Goal: Information Seeking & Learning: Learn about a topic

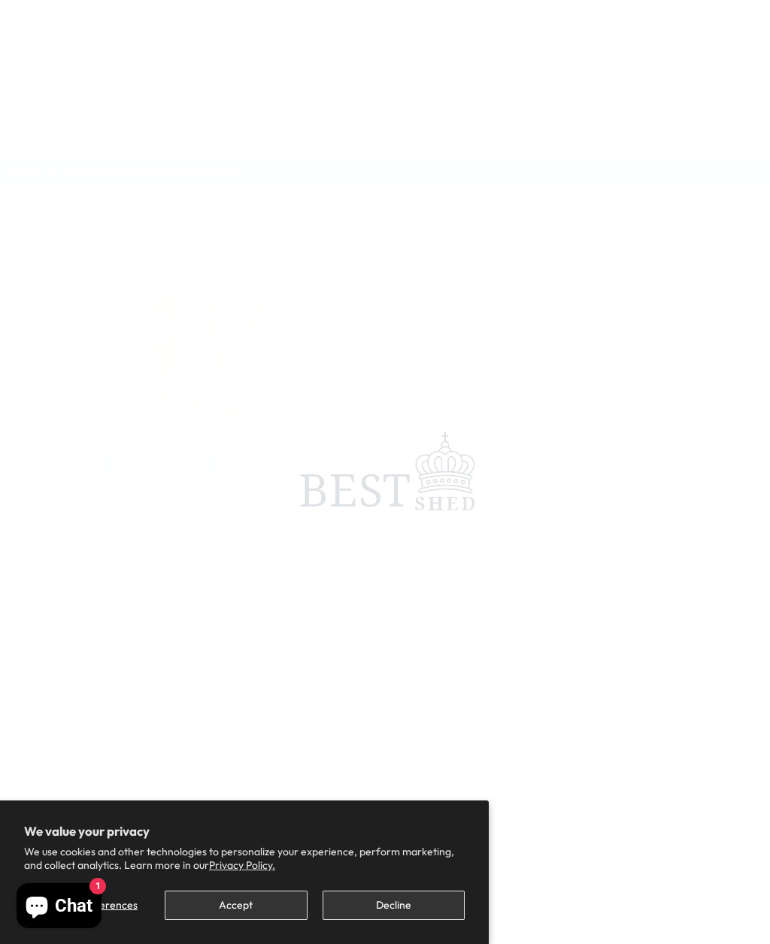
scroll to position [547, 0]
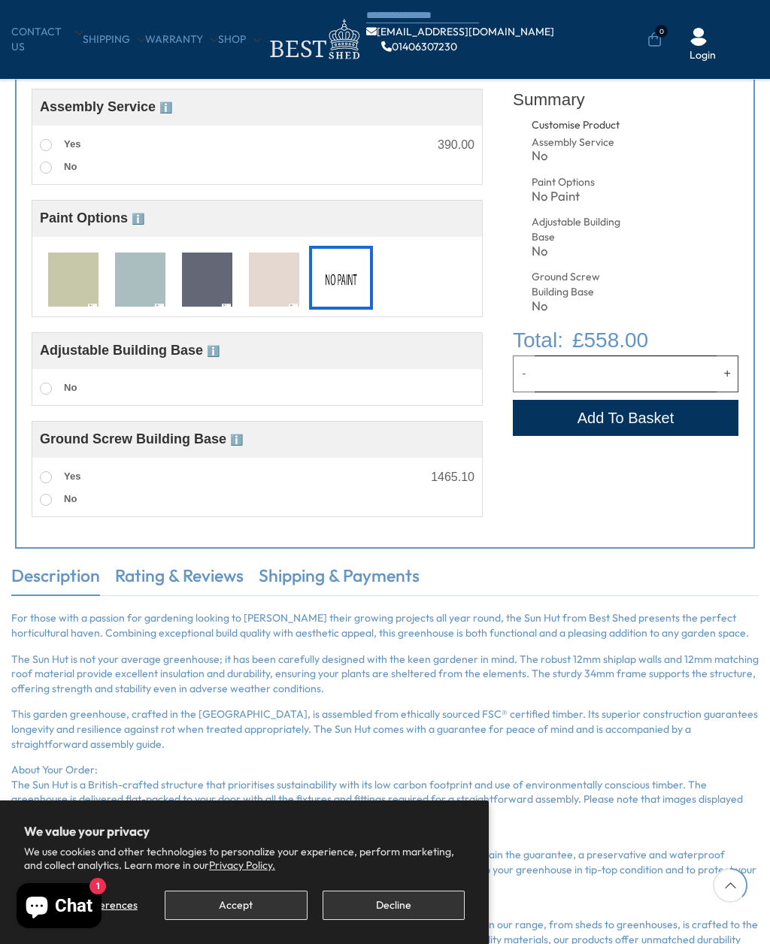
click at [405, 920] on button "Decline" at bounding box center [393, 905] width 142 height 29
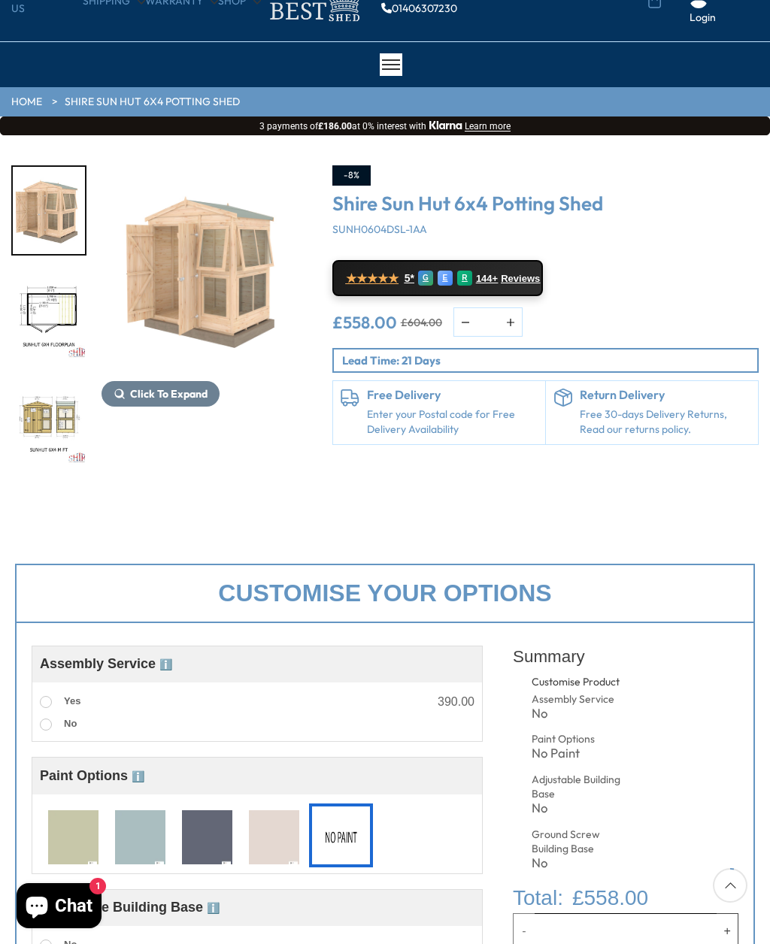
scroll to position [0, 0]
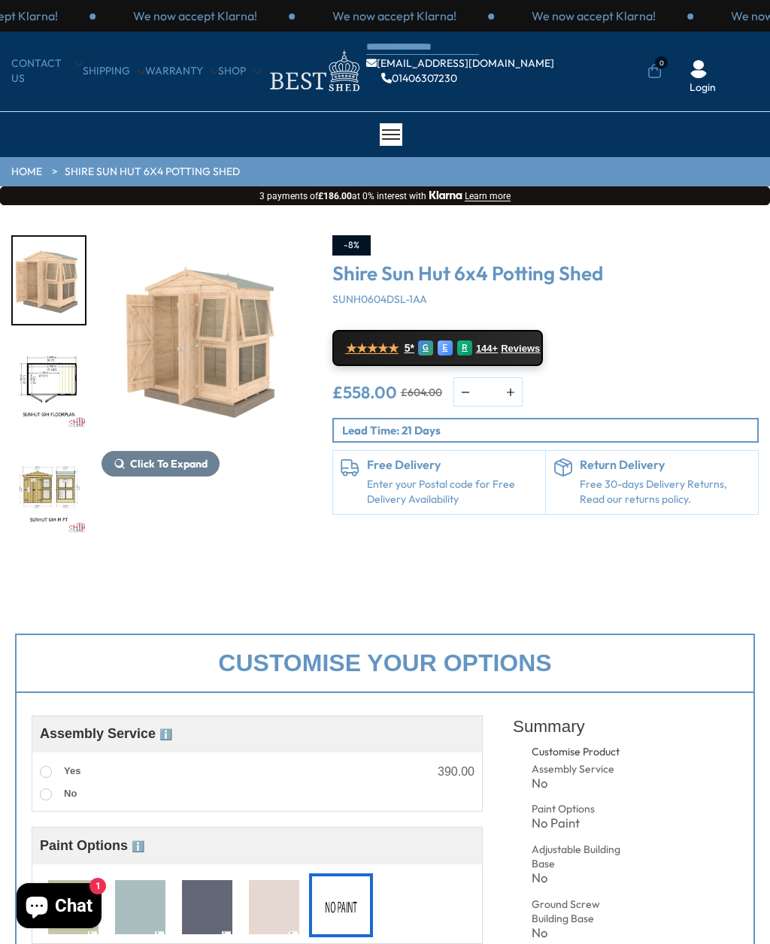
click at [29, 171] on link "HOME" at bounding box center [26, 172] width 31 height 15
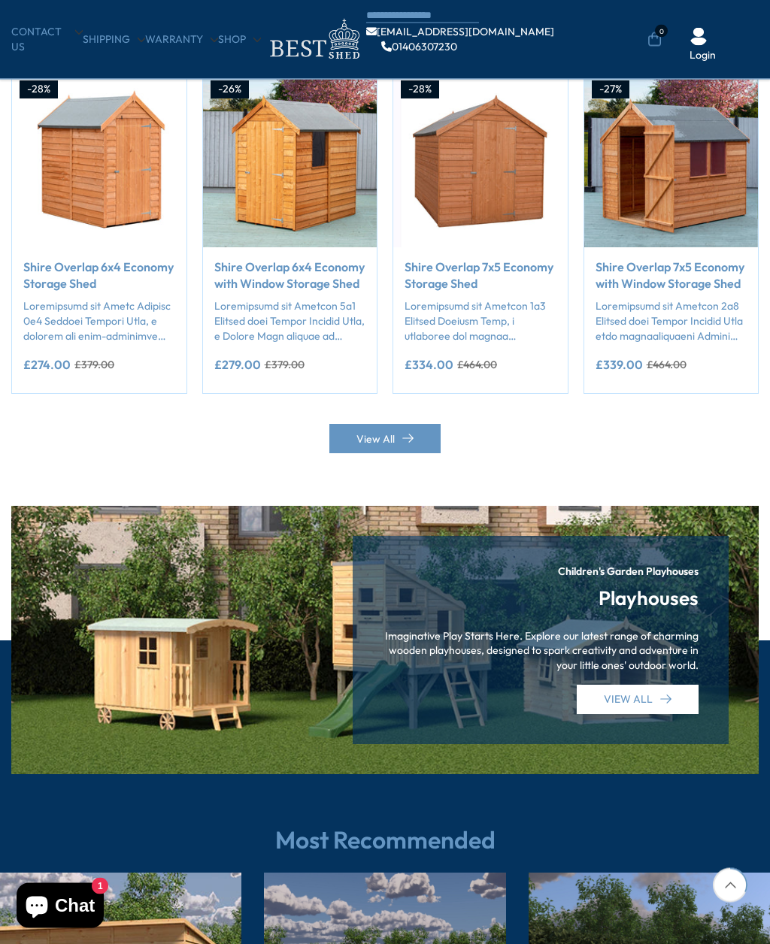
scroll to position [1266, 0]
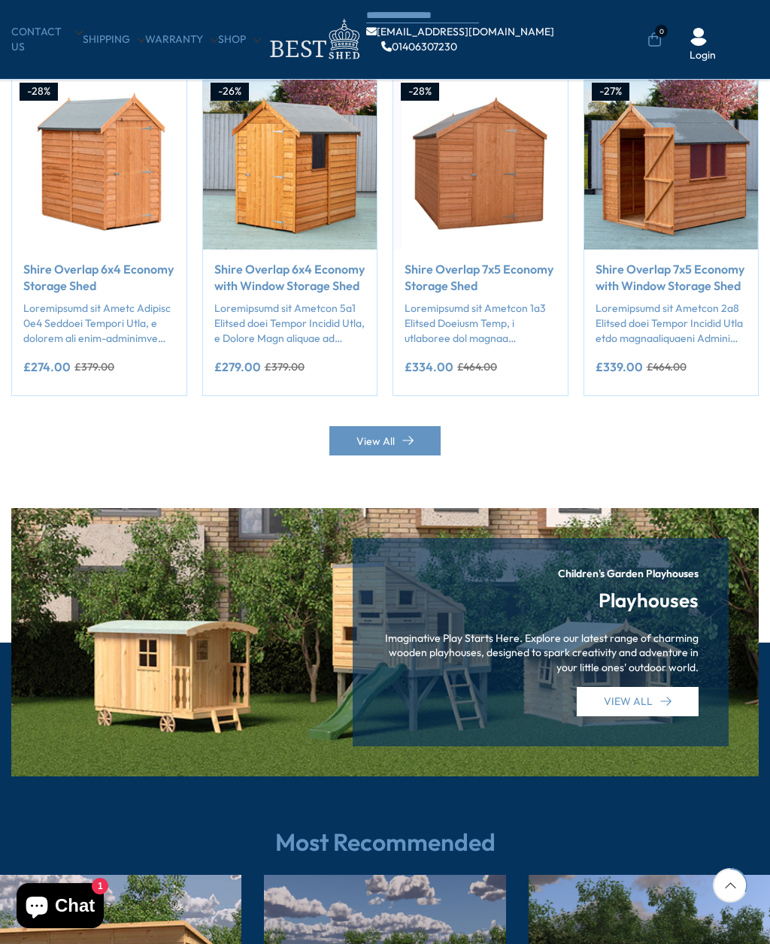
click at [242, 39] on link "Shop" at bounding box center [239, 39] width 43 height 15
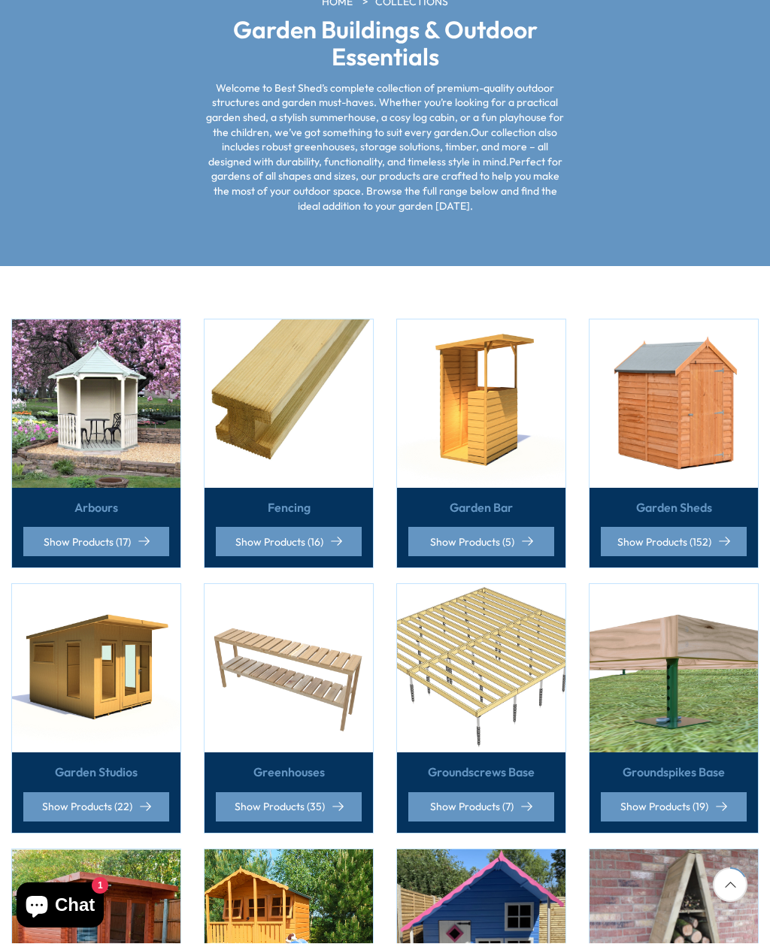
scroll to position [215, 0]
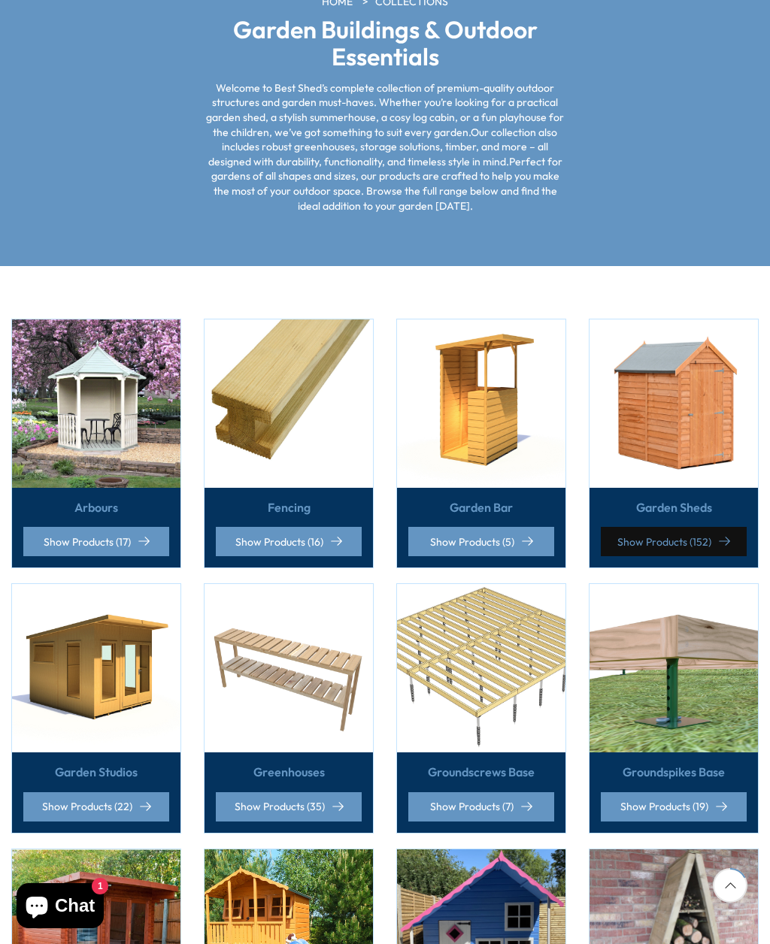
click at [658, 537] on link "Show Products (152)" at bounding box center [674, 541] width 146 height 29
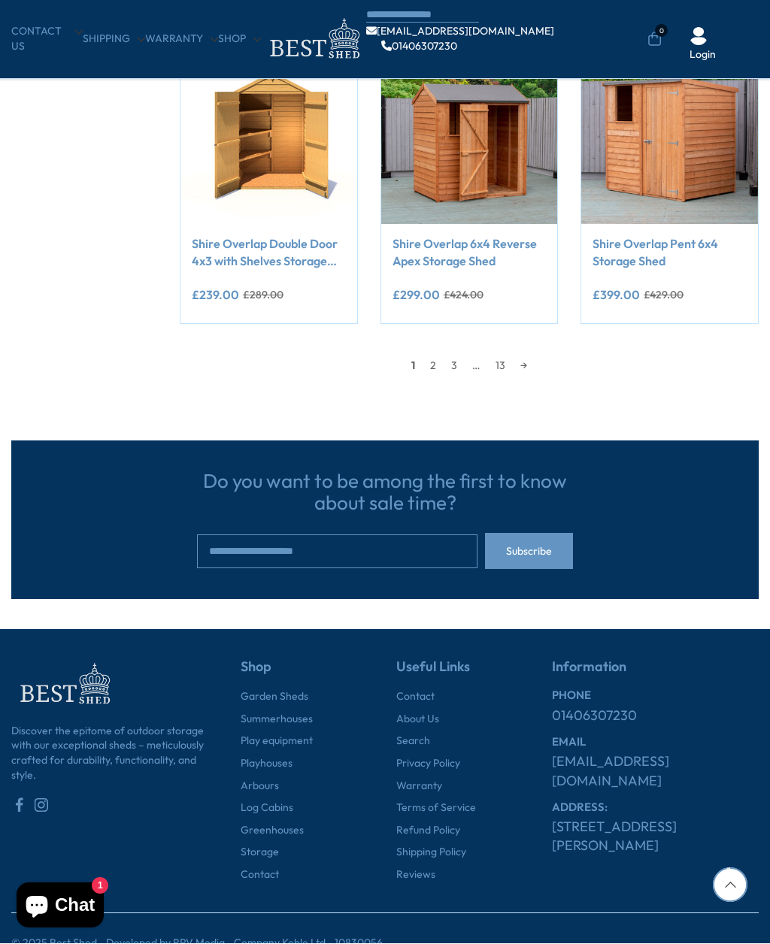
click at [435, 369] on link "2" at bounding box center [432, 366] width 21 height 23
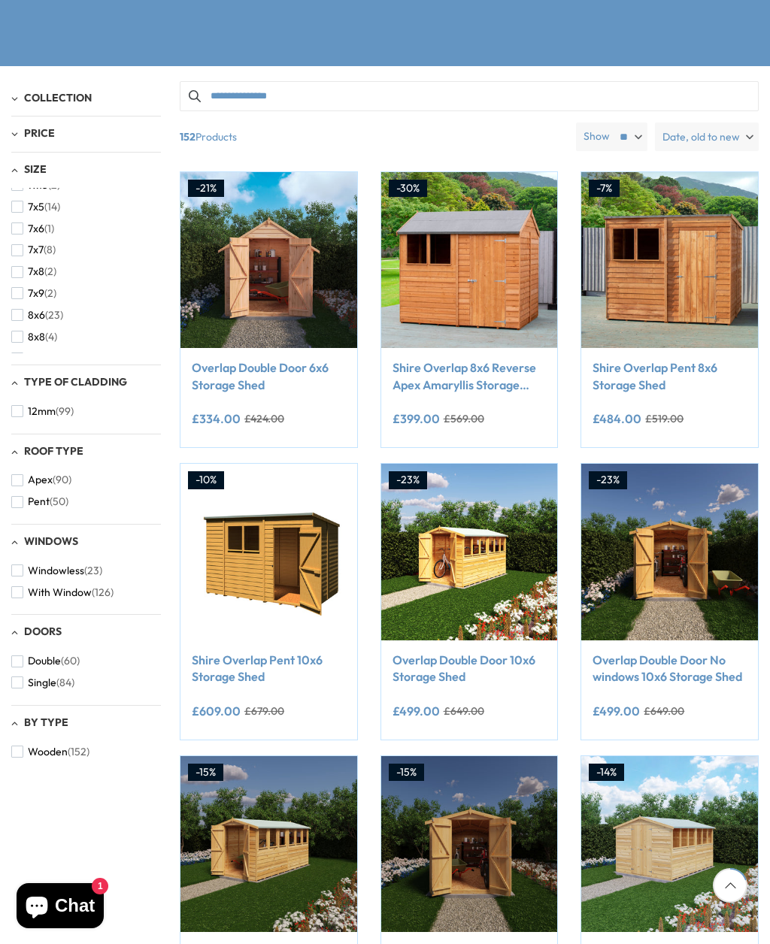
scroll to position [424, 0]
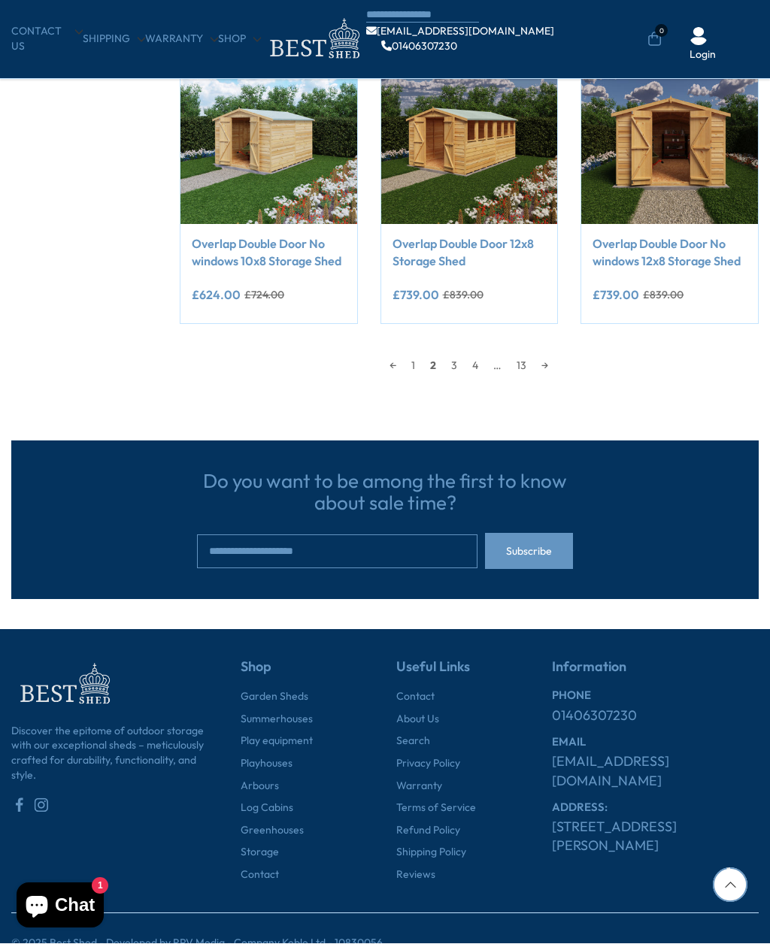
click at [459, 363] on link "3" at bounding box center [454, 366] width 21 height 23
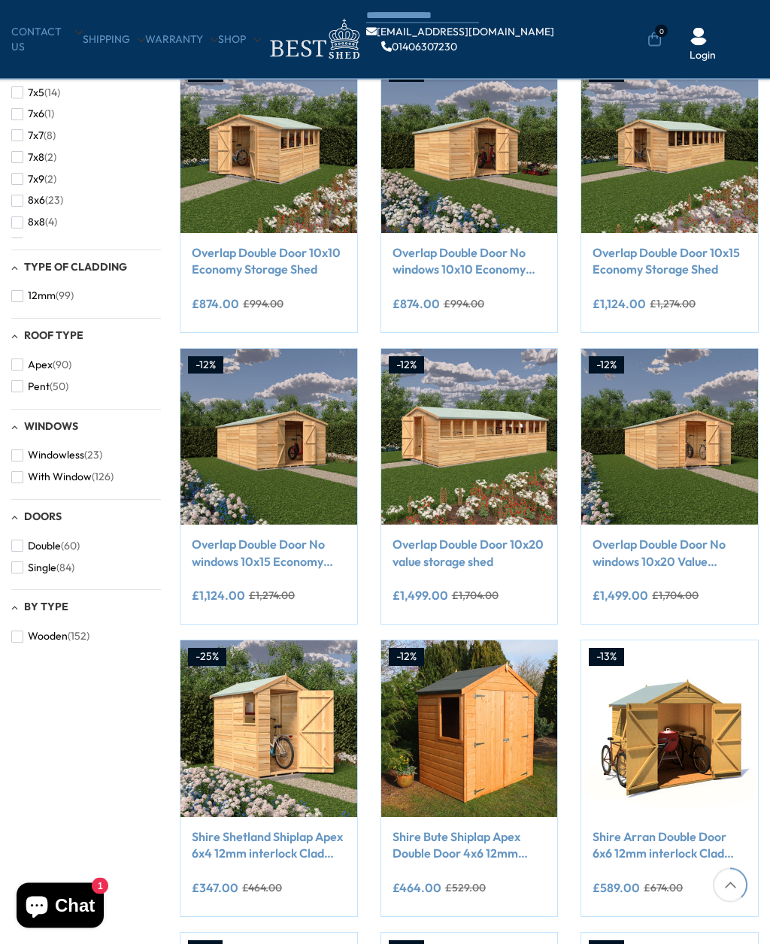
scroll to position [256, 0]
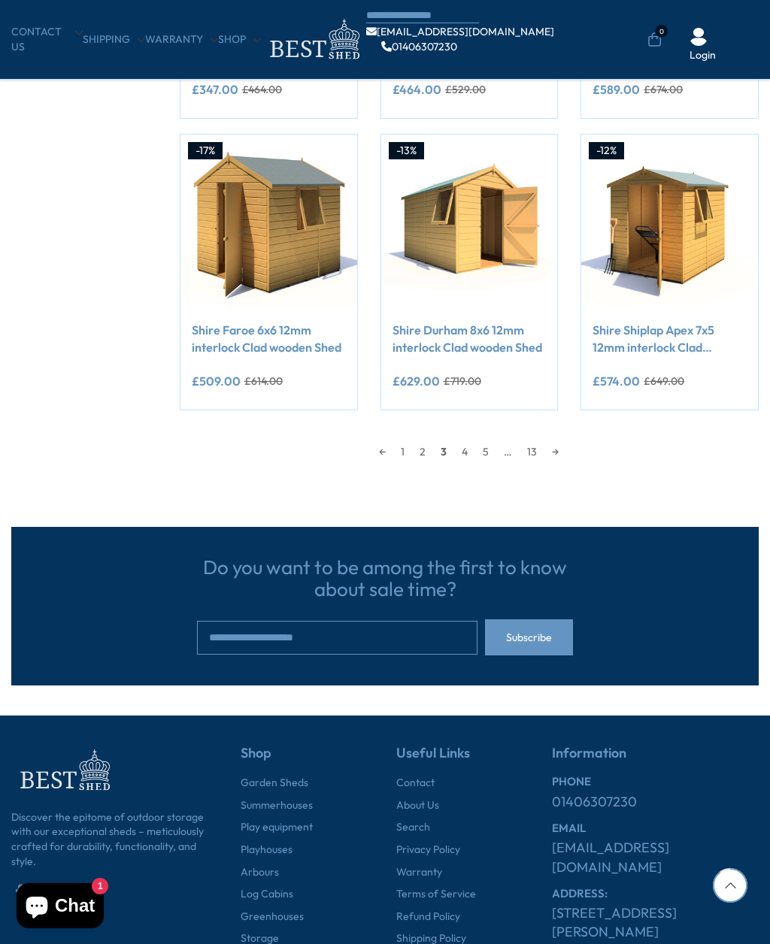
click at [463, 457] on link "4" at bounding box center [464, 452] width 21 height 23
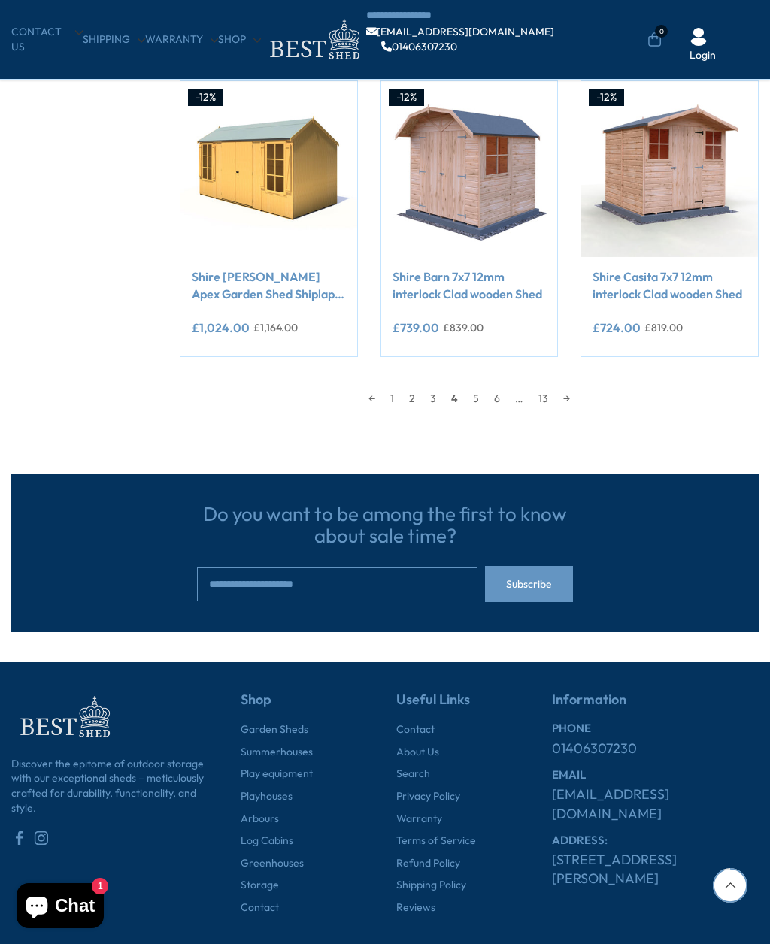
scroll to position [1145, 0]
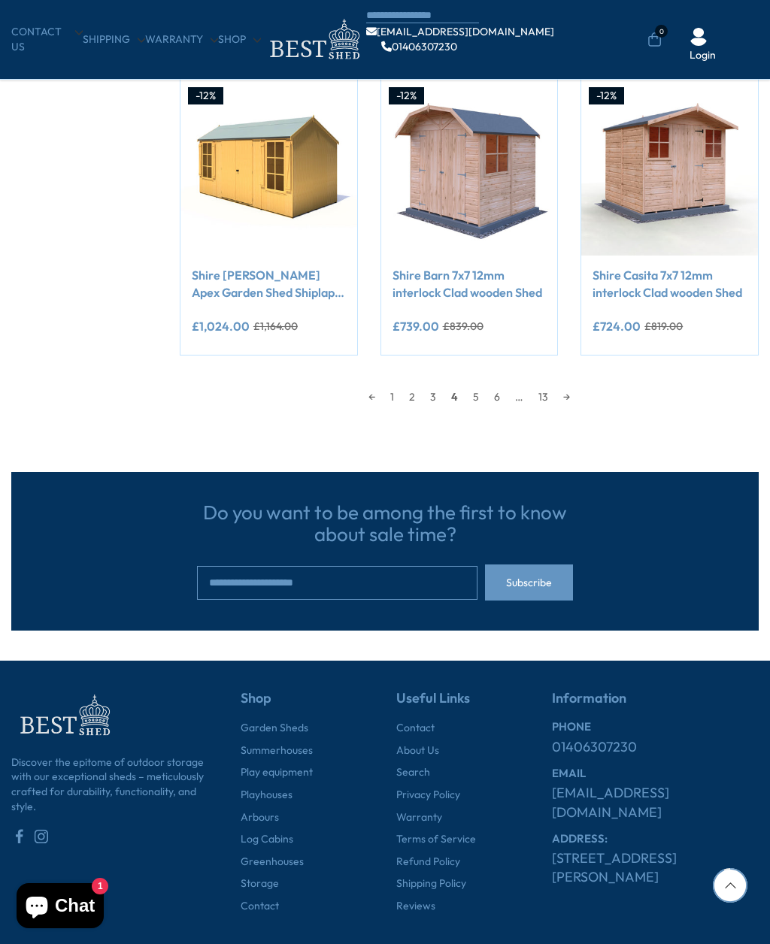
click at [480, 395] on link "5" at bounding box center [475, 397] width 21 height 23
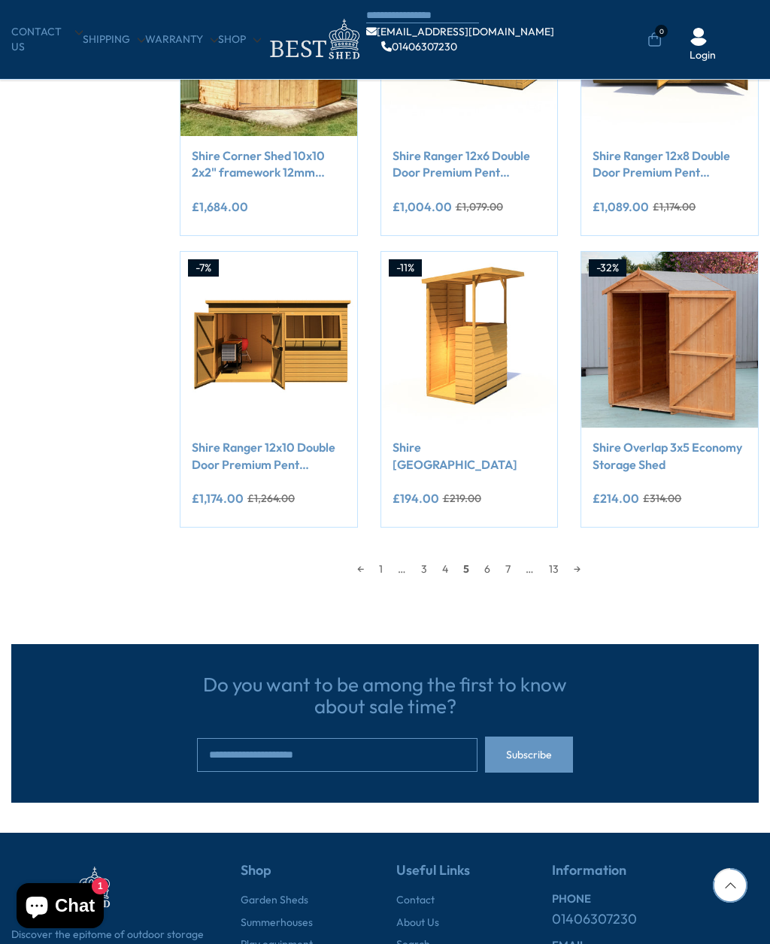
scroll to position [972, 0]
click at [489, 565] on link "6" at bounding box center [487, 569] width 21 height 23
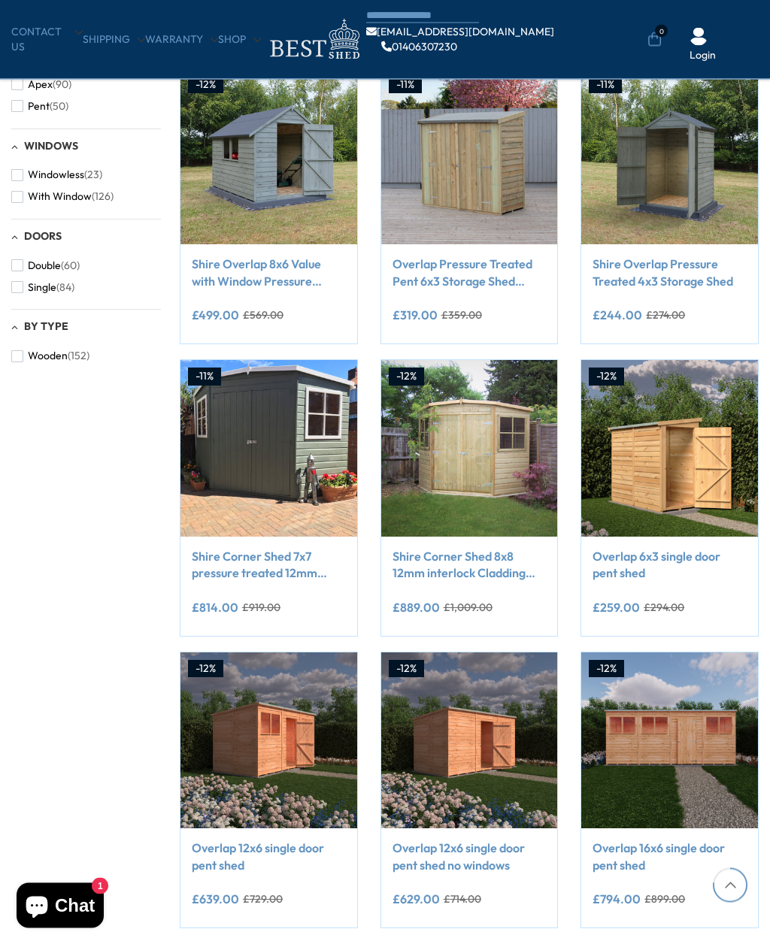
scroll to position [256, 0]
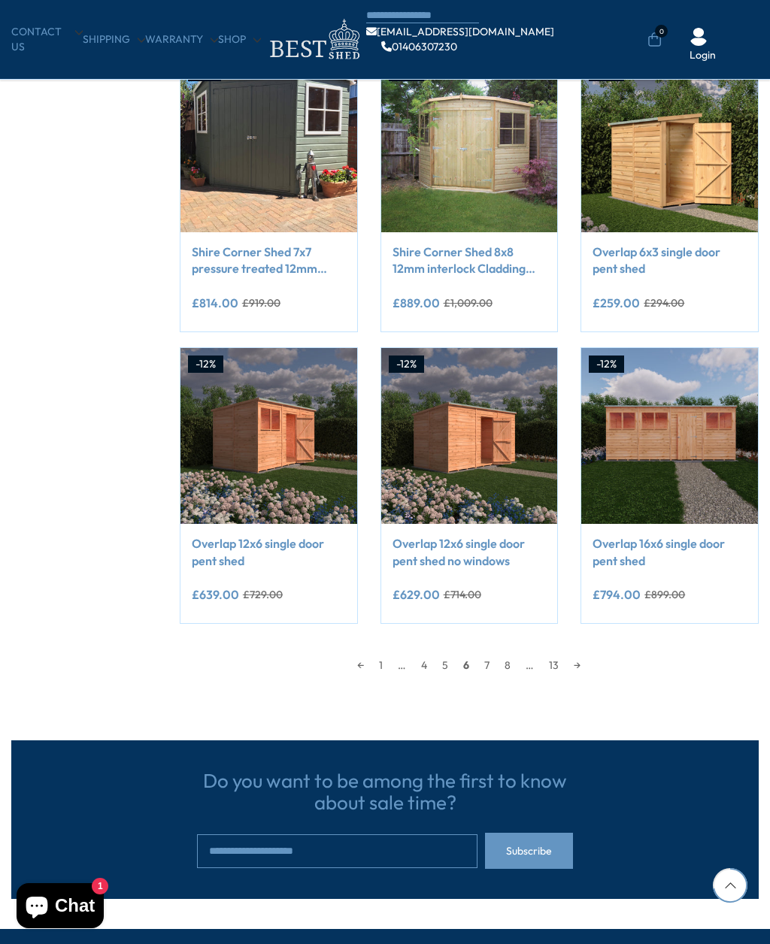
click at [491, 667] on link "7" at bounding box center [487, 665] width 20 height 23
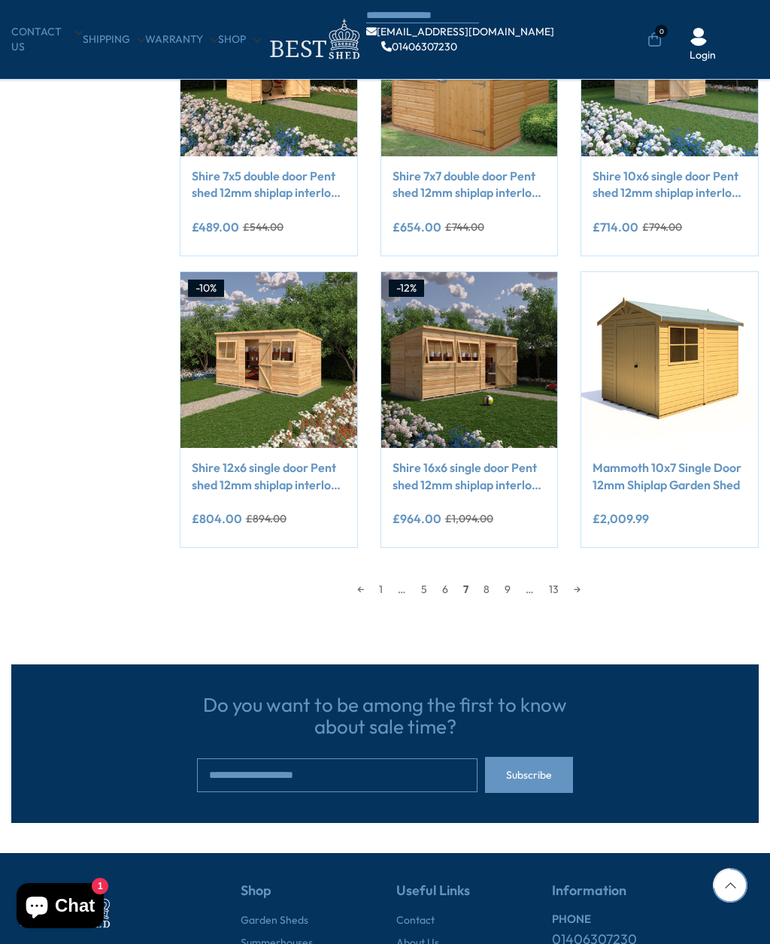
scroll to position [969, 0]
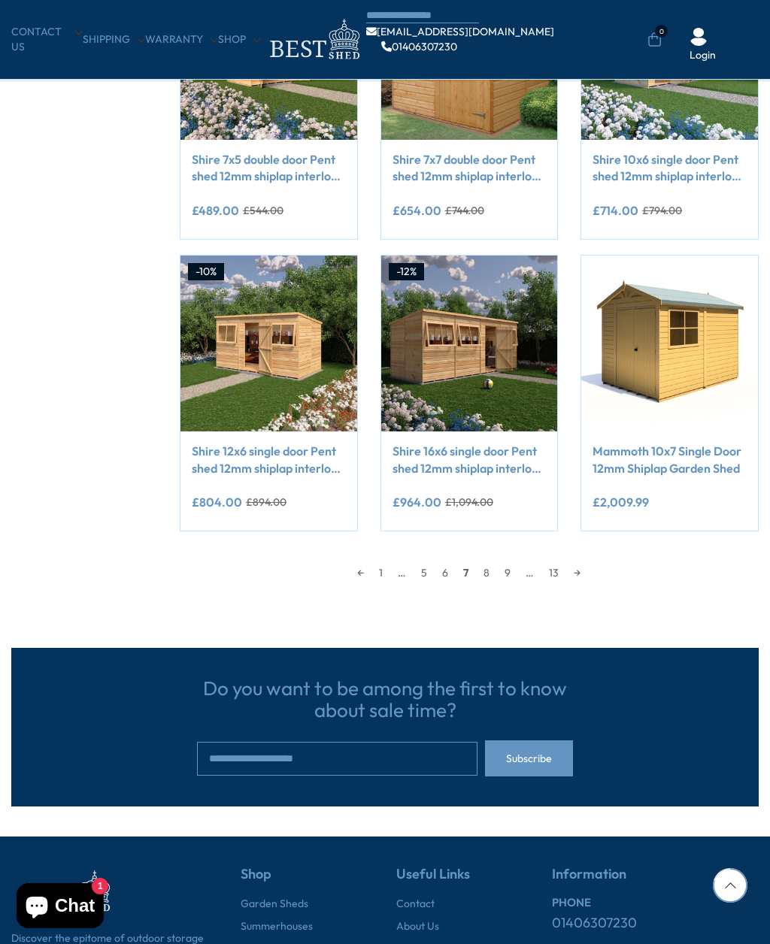
click at [493, 571] on link "8" at bounding box center [486, 573] width 21 height 23
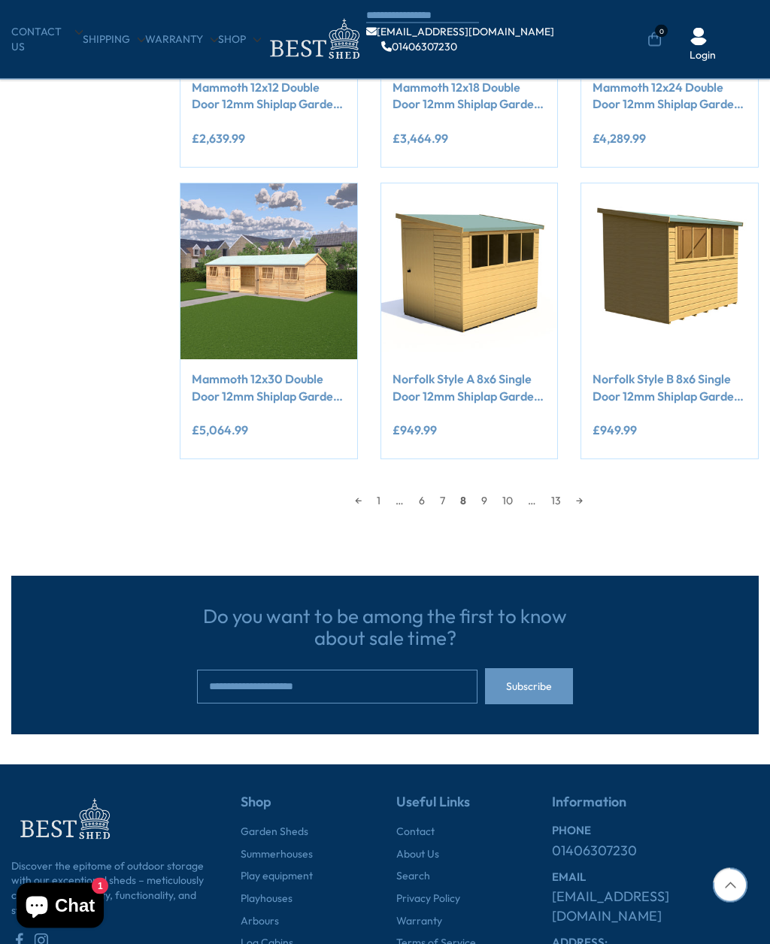
scroll to position [1069, 0]
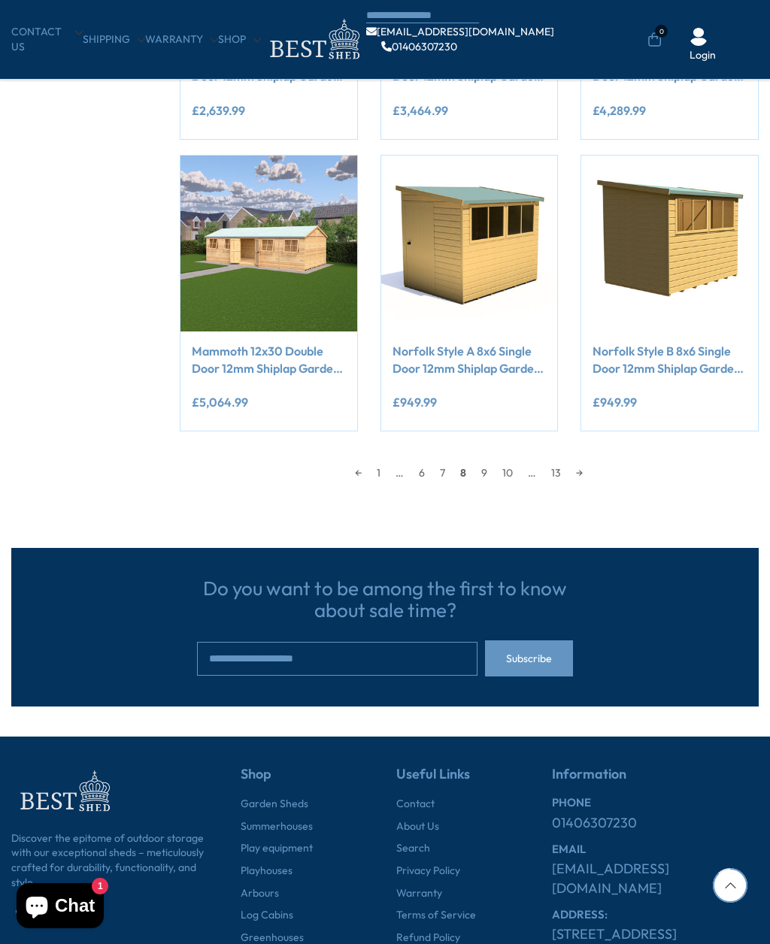
click at [488, 471] on link "9" at bounding box center [484, 473] width 21 height 23
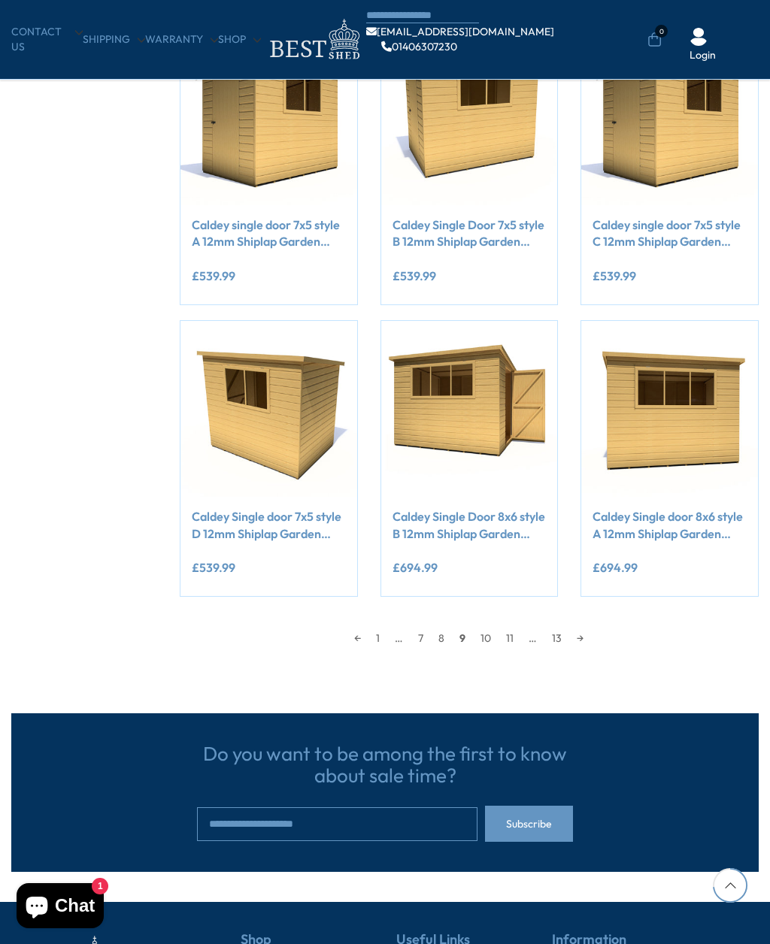
scroll to position [917, 0]
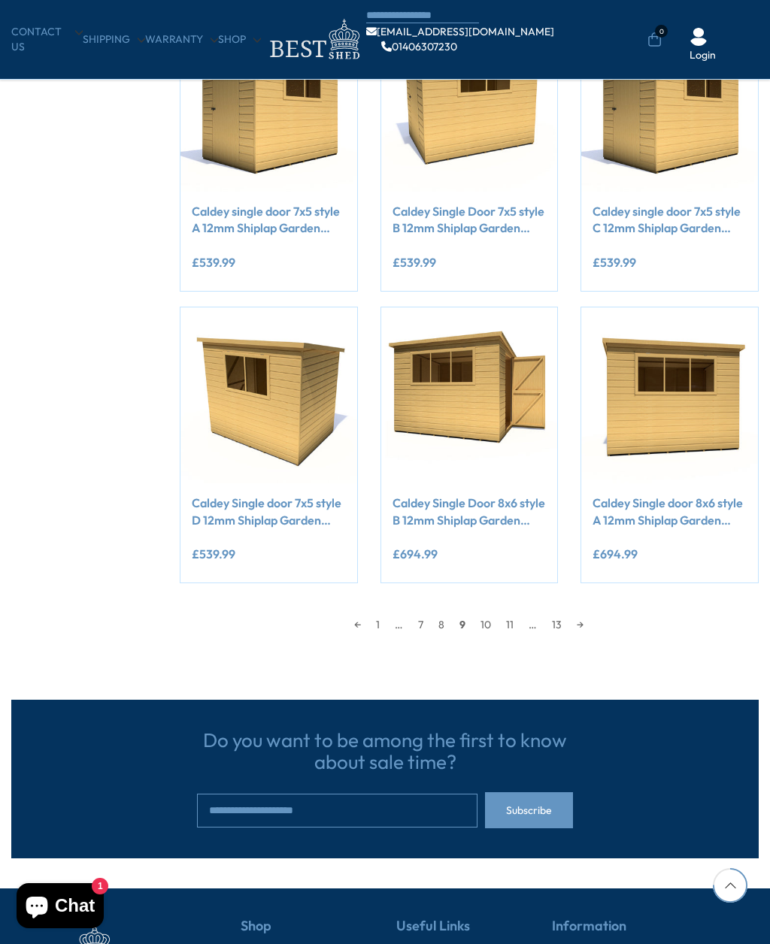
click at [486, 624] on link "10" at bounding box center [486, 624] width 26 height 23
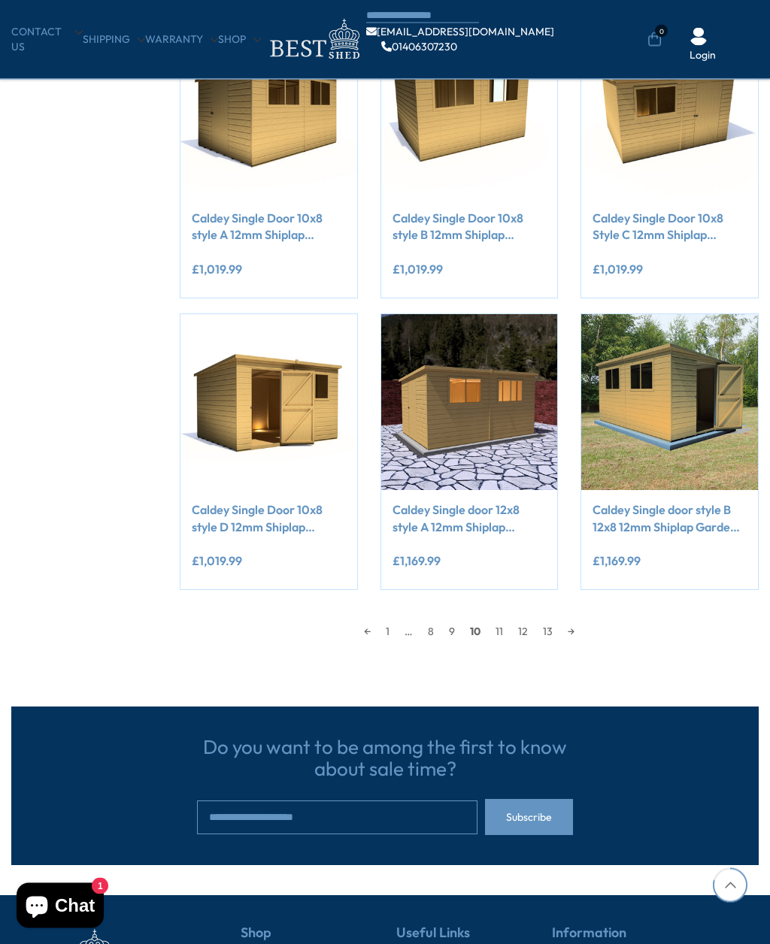
scroll to position [976, 0]
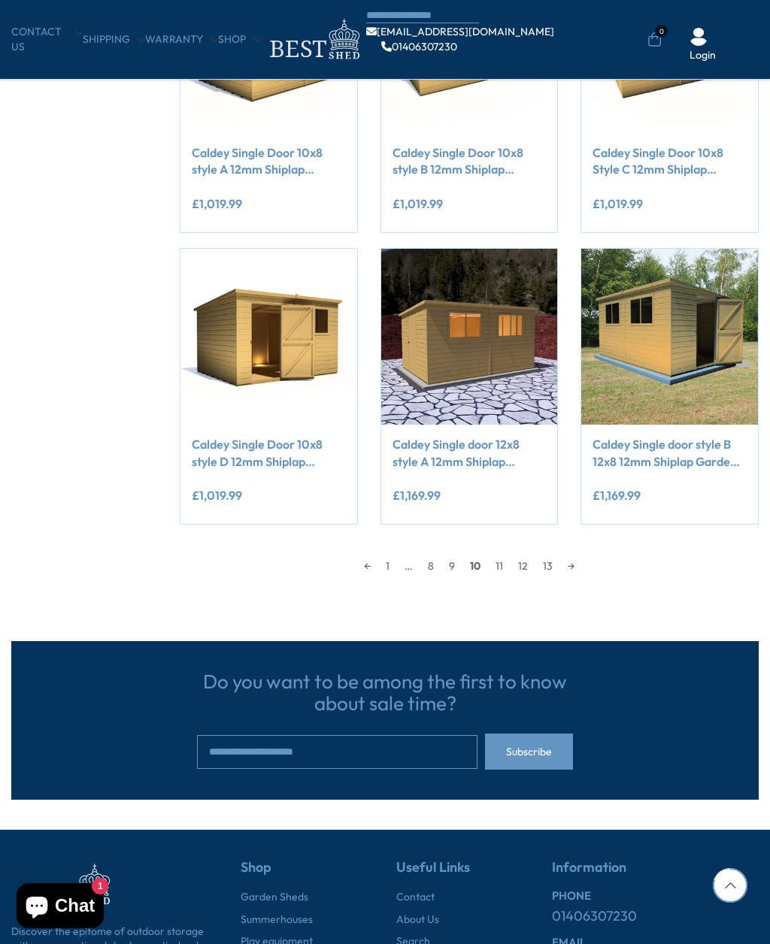
click at [497, 567] on link "11" at bounding box center [499, 566] width 23 height 23
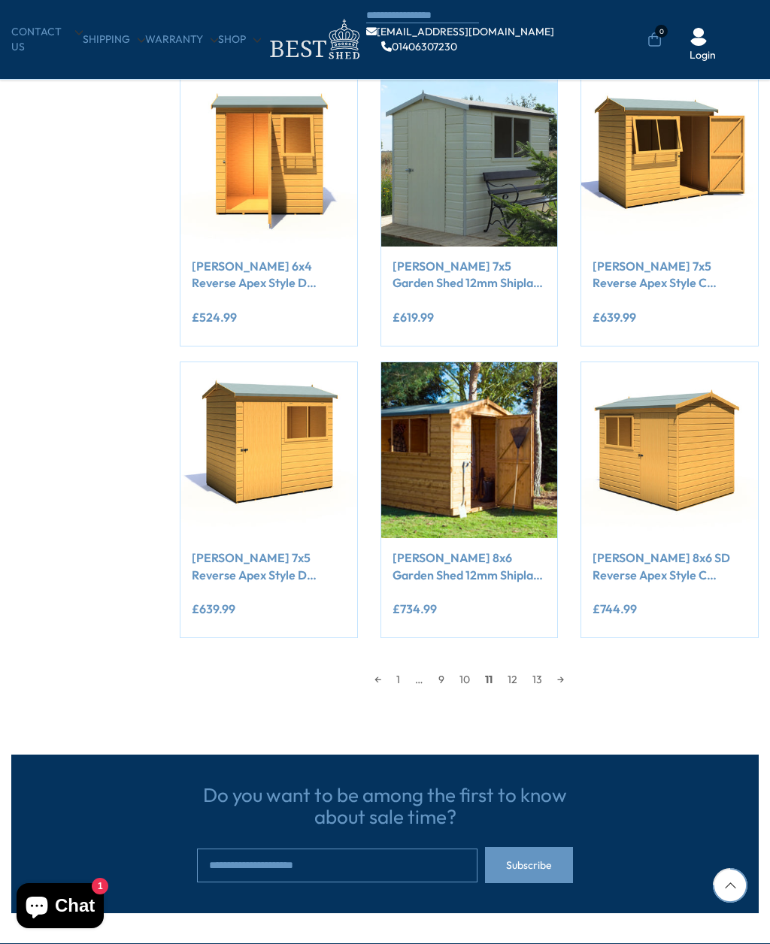
scroll to position [989, 0]
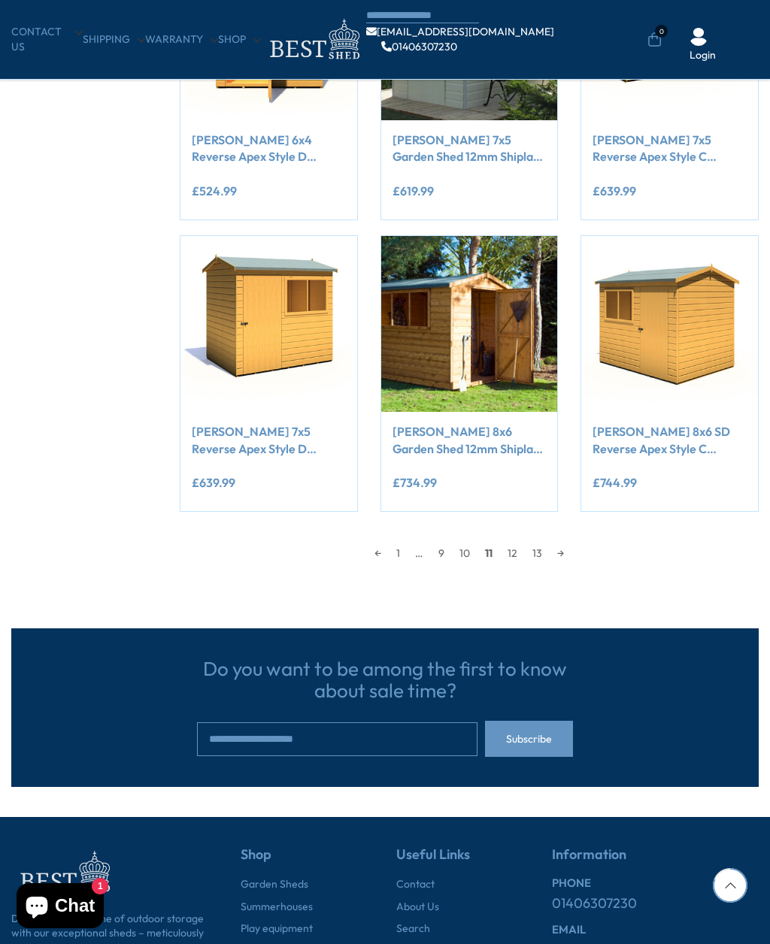
click at [516, 553] on link "12" at bounding box center [512, 553] width 25 height 23
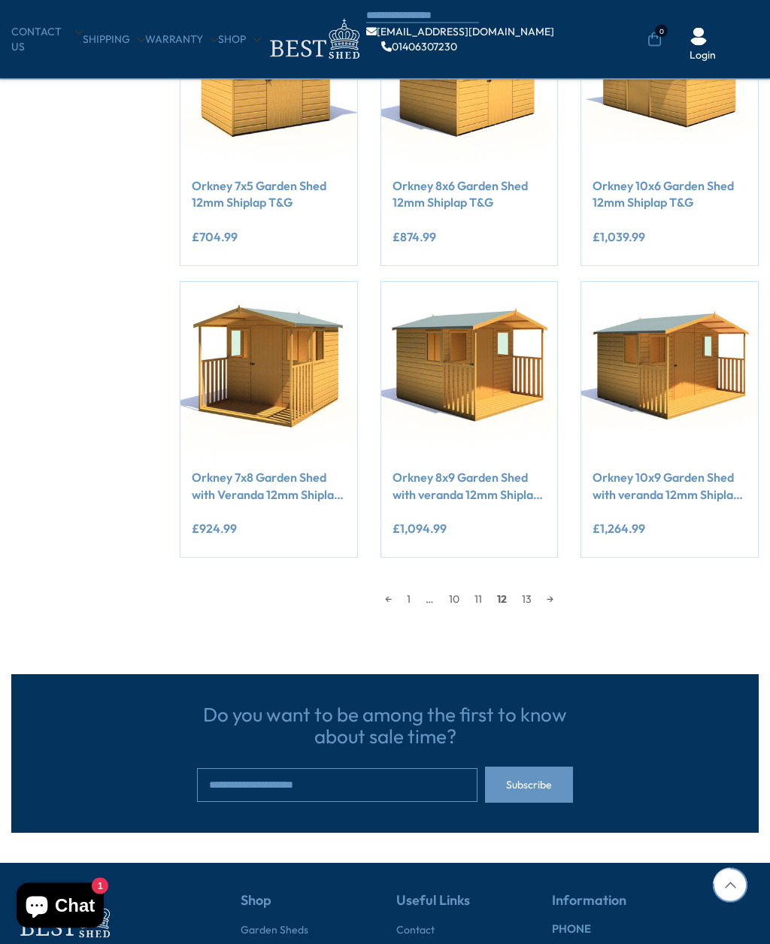
scroll to position [963, 0]
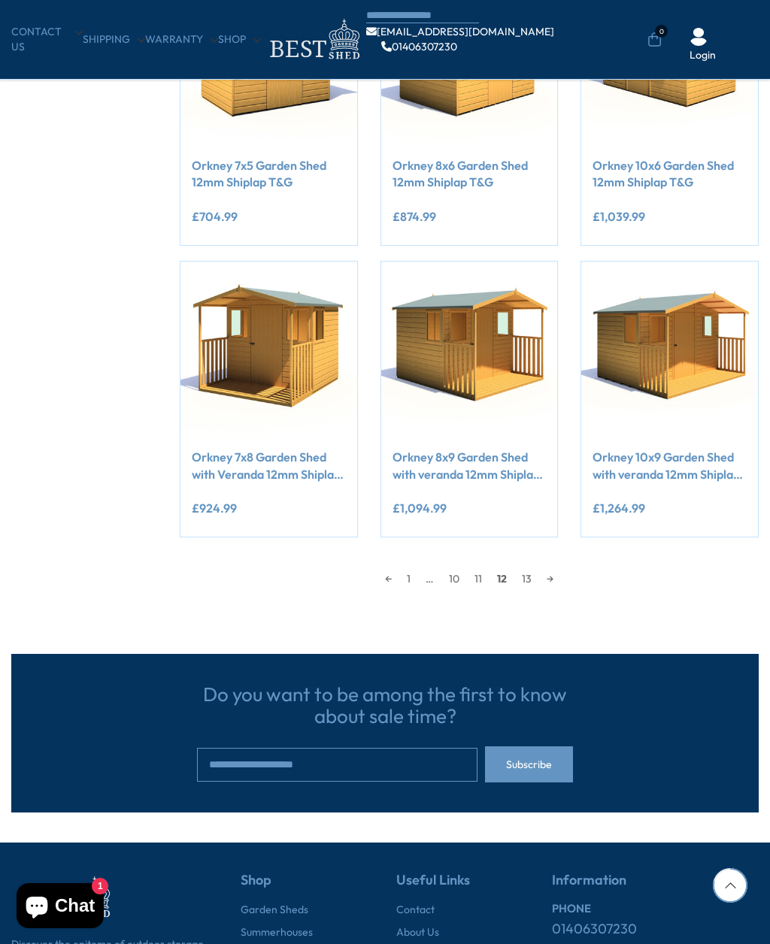
click at [522, 577] on link "13" at bounding box center [526, 579] width 25 height 23
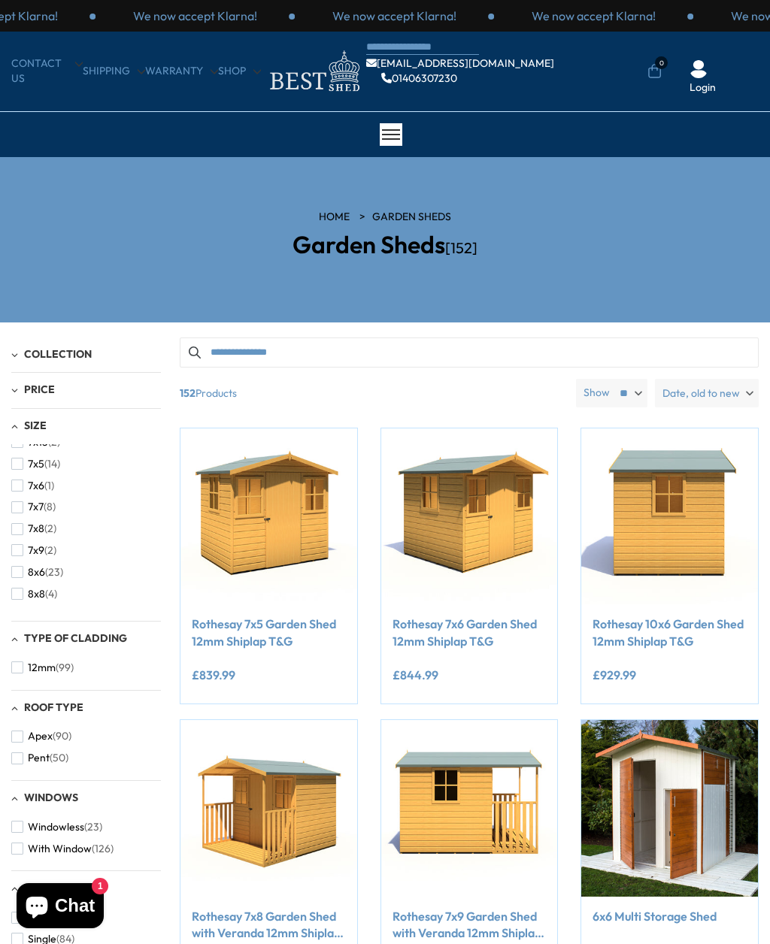
click at [244, 60] on nav "CONTACT US Shipping Warranty Shop info@bestshed.co.uk 01406307230 0 Login" at bounding box center [384, 71] width 747 height 49
click at [238, 74] on link "Shop" at bounding box center [239, 71] width 43 height 15
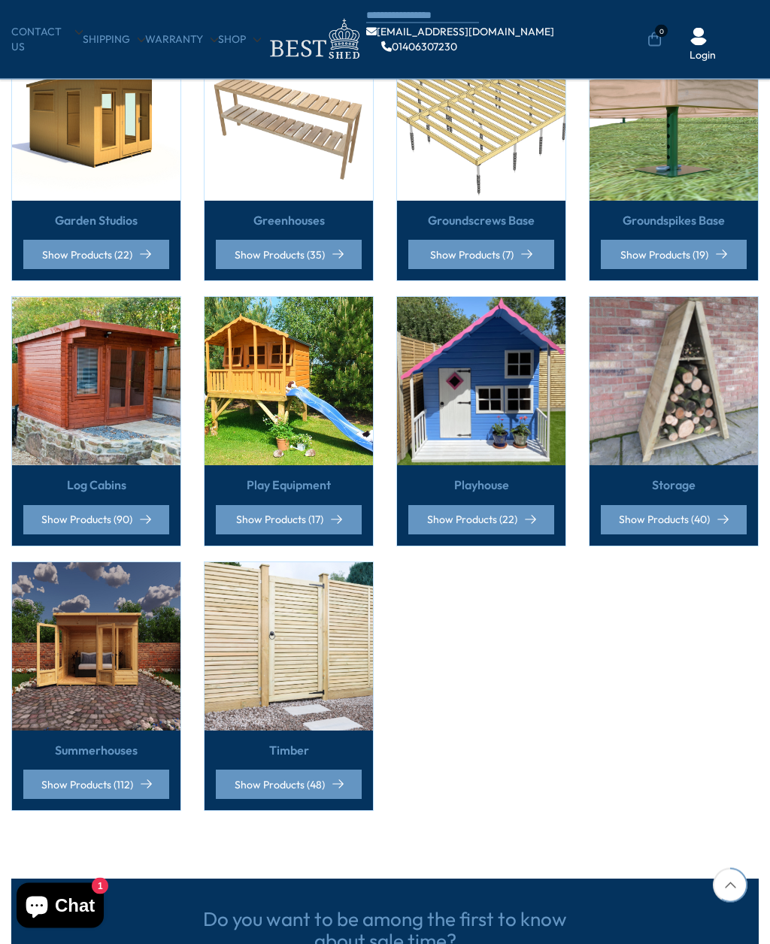
scroll to position [697, 0]
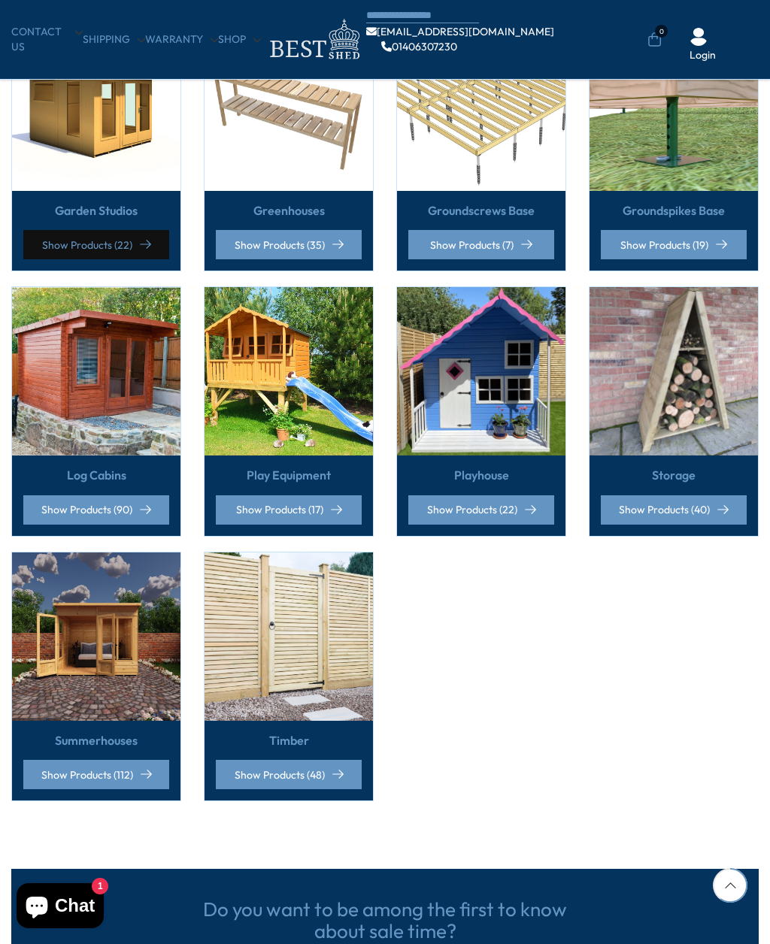
click at [70, 238] on link "Show Products (22)" at bounding box center [96, 244] width 146 height 29
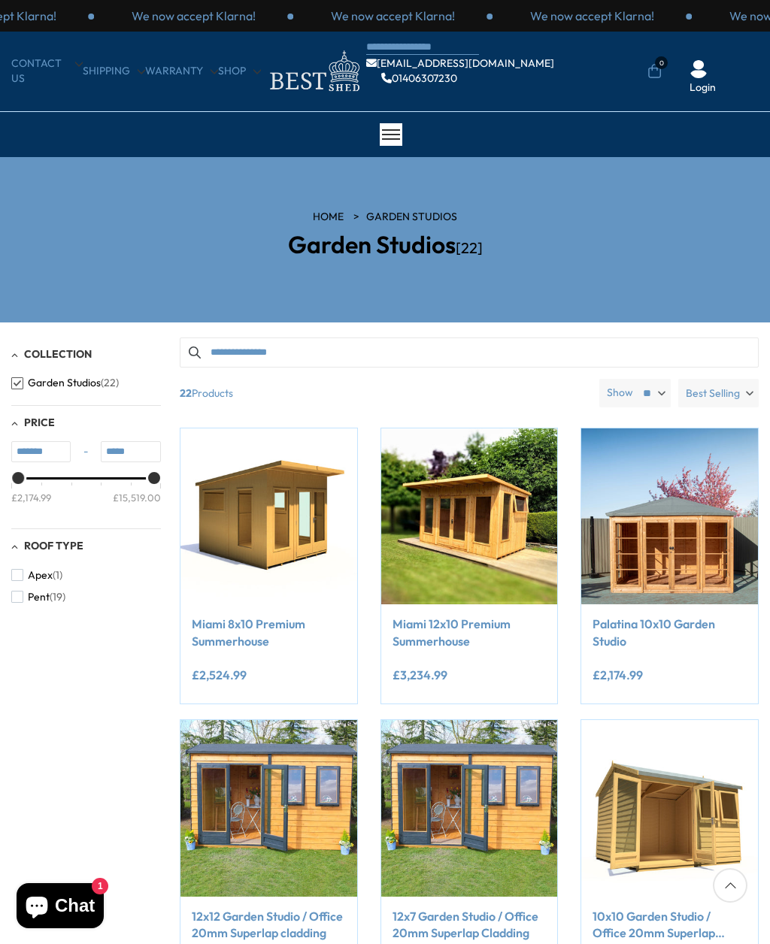
click at [242, 71] on link "Shop" at bounding box center [239, 71] width 43 height 15
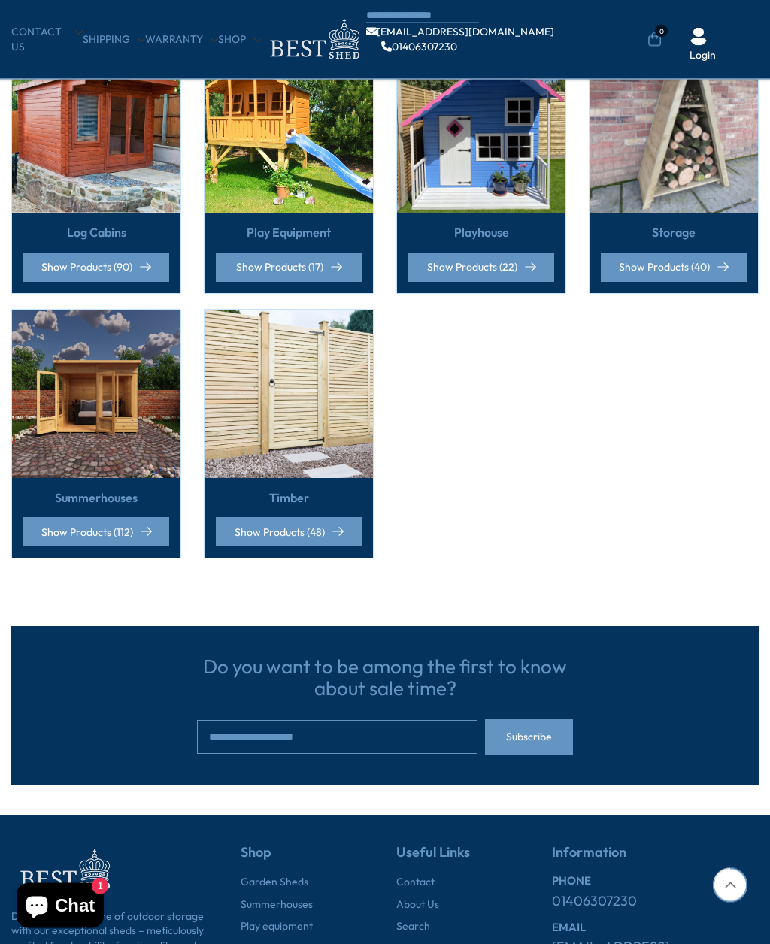
scroll to position [925, 0]
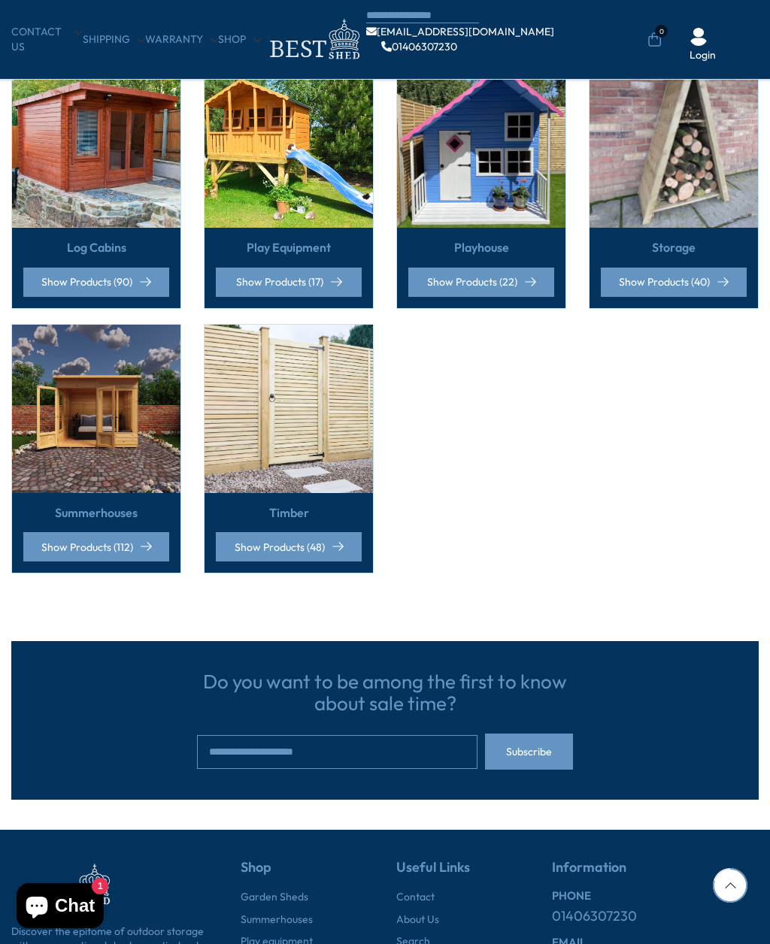
click at [112, 456] on img at bounding box center [96, 409] width 168 height 168
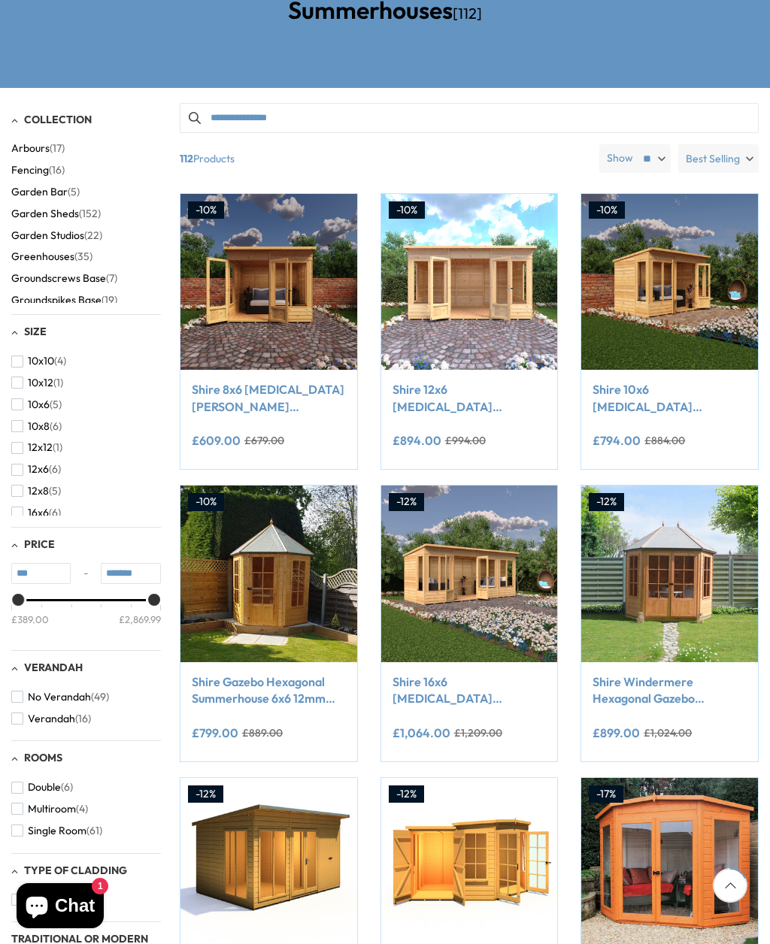
scroll to position [232, 0]
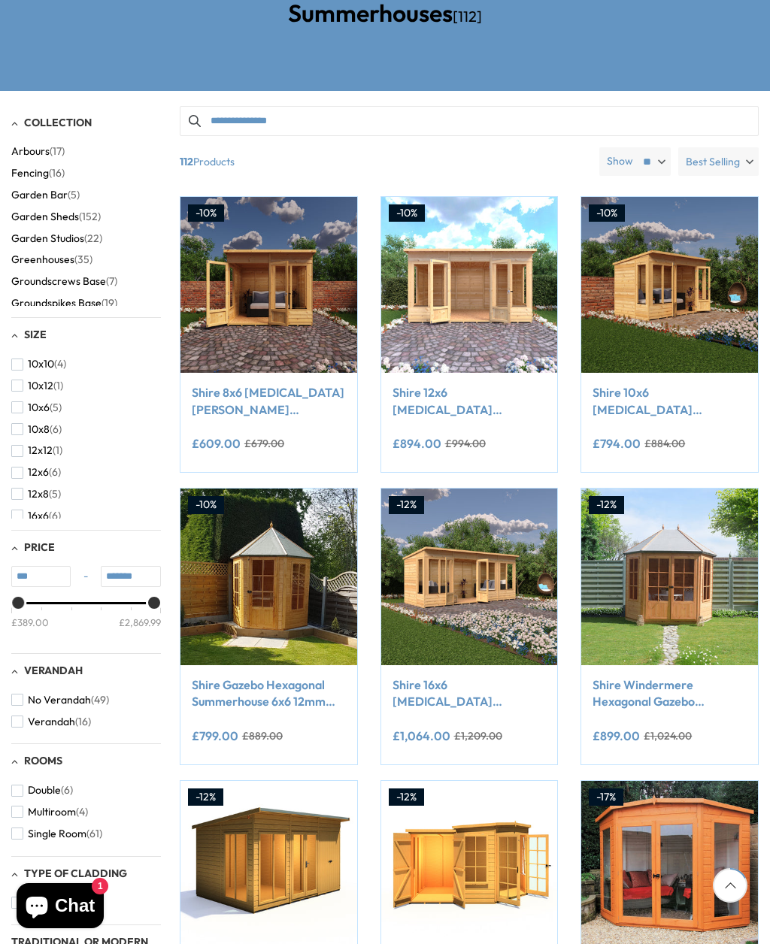
click at [228, 686] on link "Shire Gazebo Hexagonal Summerhouse 6x6 12mm Cladding" at bounding box center [269, 694] width 154 height 34
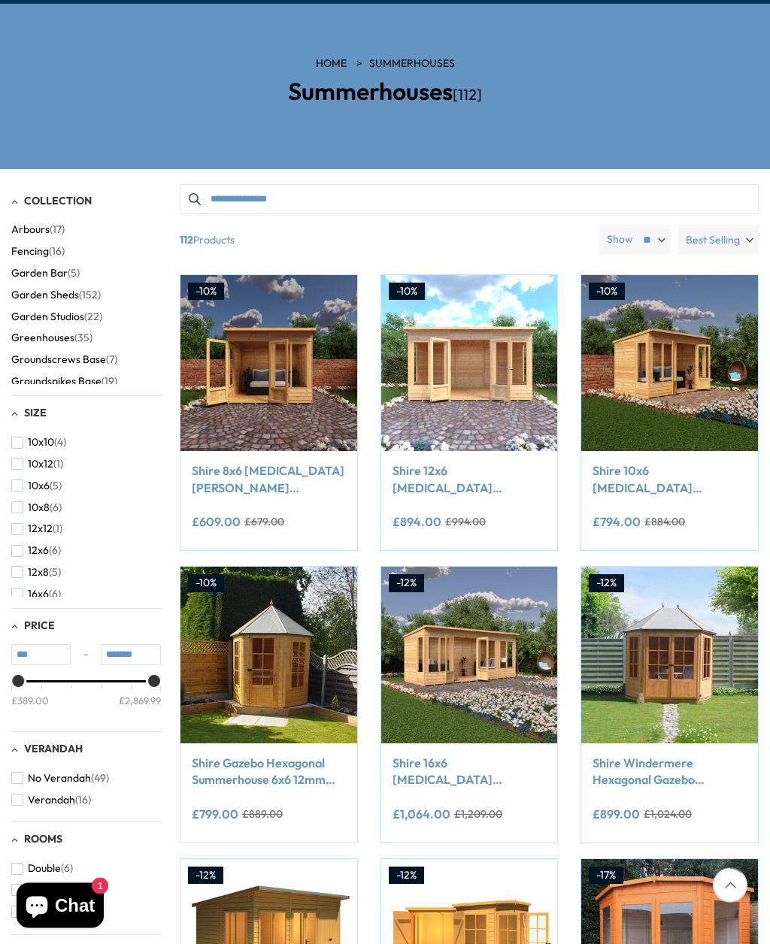
scroll to position [156, 0]
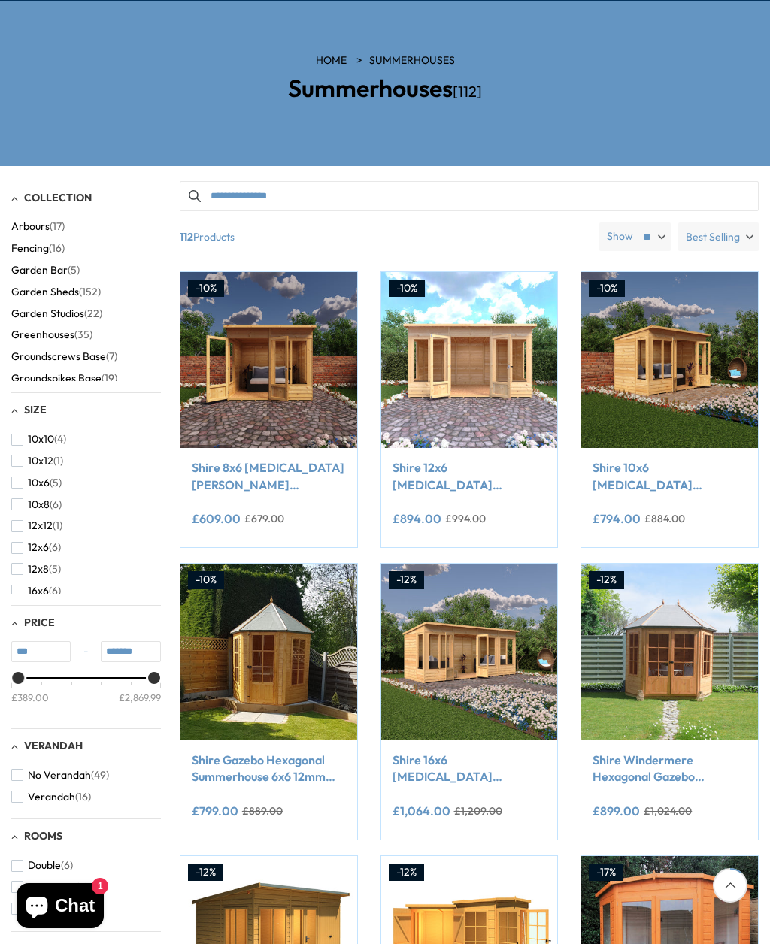
click at [259, 478] on link "Shire 8x6 [MEDICAL_DATA][PERSON_NAME] Summerhouse" at bounding box center [269, 476] width 154 height 34
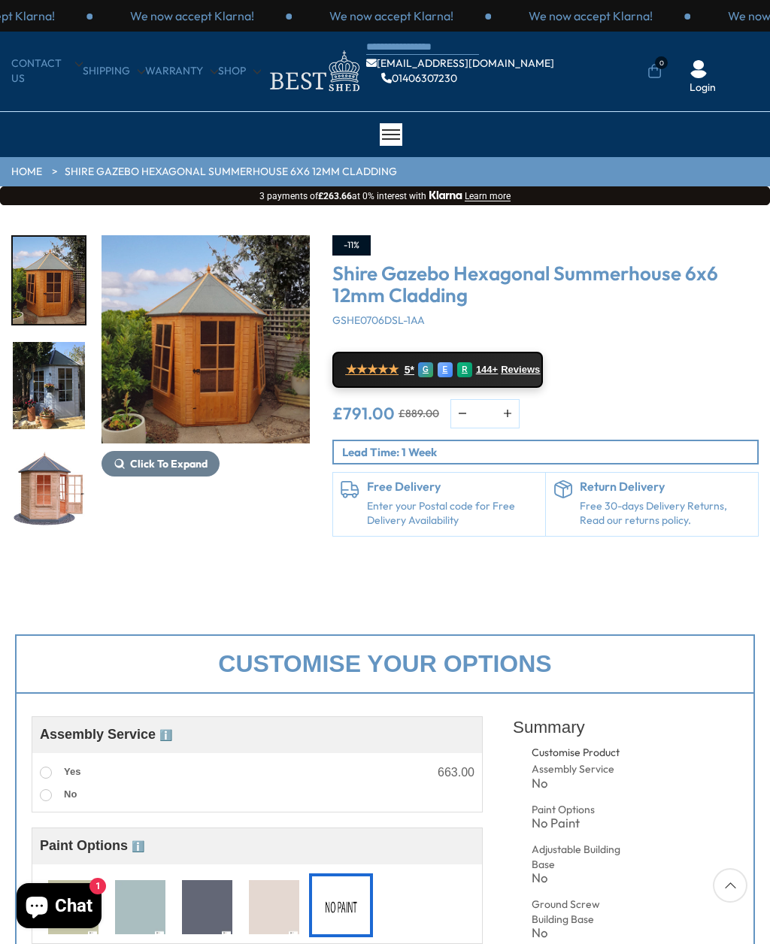
click at [62, 409] on img "3 / 15" at bounding box center [49, 385] width 72 height 87
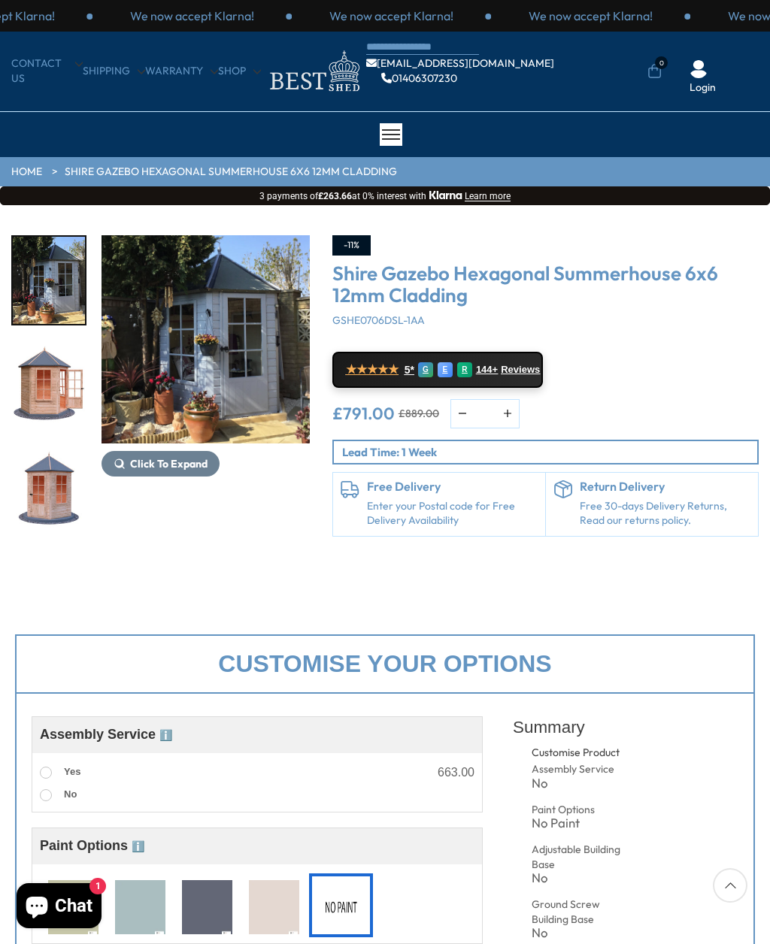
click at [53, 392] on img "4 / 15" at bounding box center [49, 385] width 72 height 87
click at [59, 447] on img "5 / 15" at bounding box center [49, 490] width 72 height 87
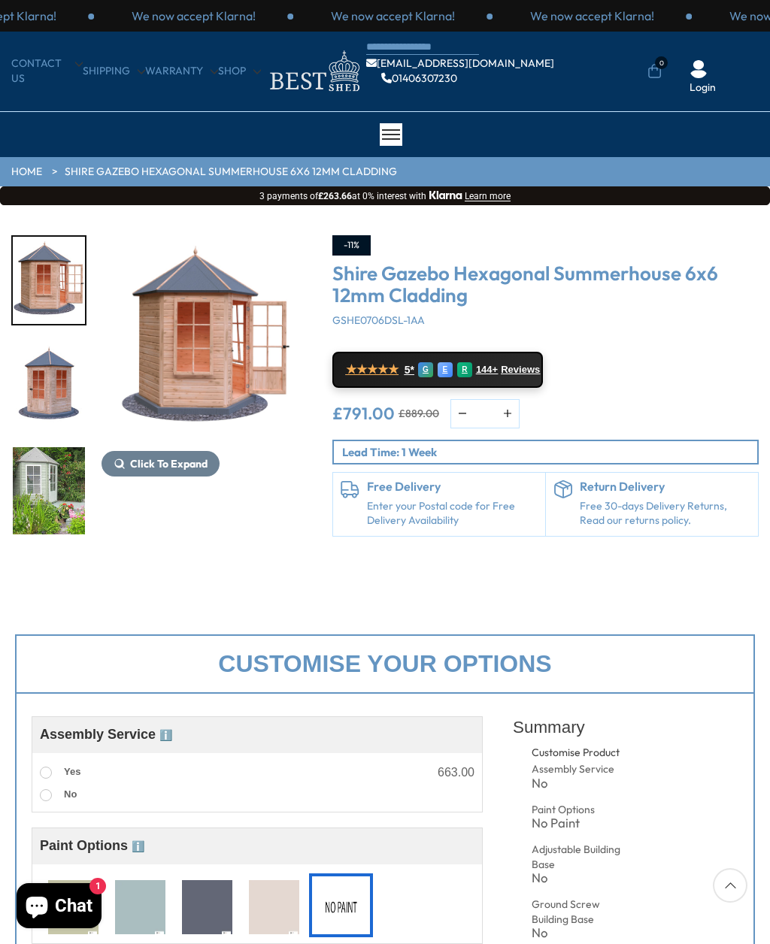
click at [58, 447] on img "6 / 15" at bounding box center [49, 490] width 72 height 87
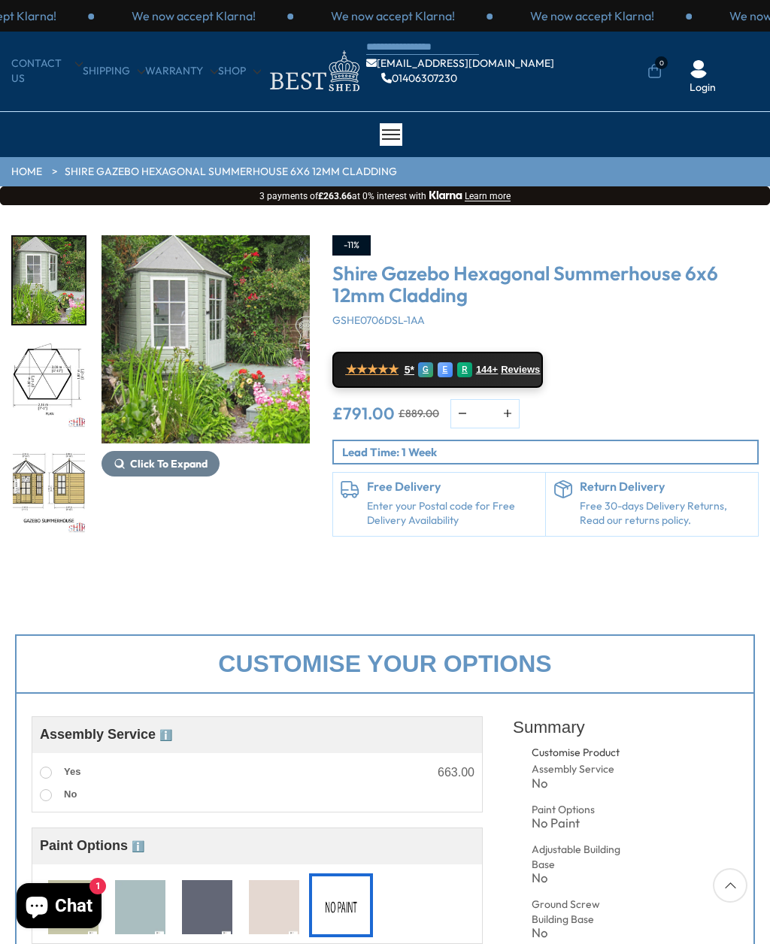
click at [58, 422] on img "7 / 15" at bounding box center [49, 385] width 72 height 87
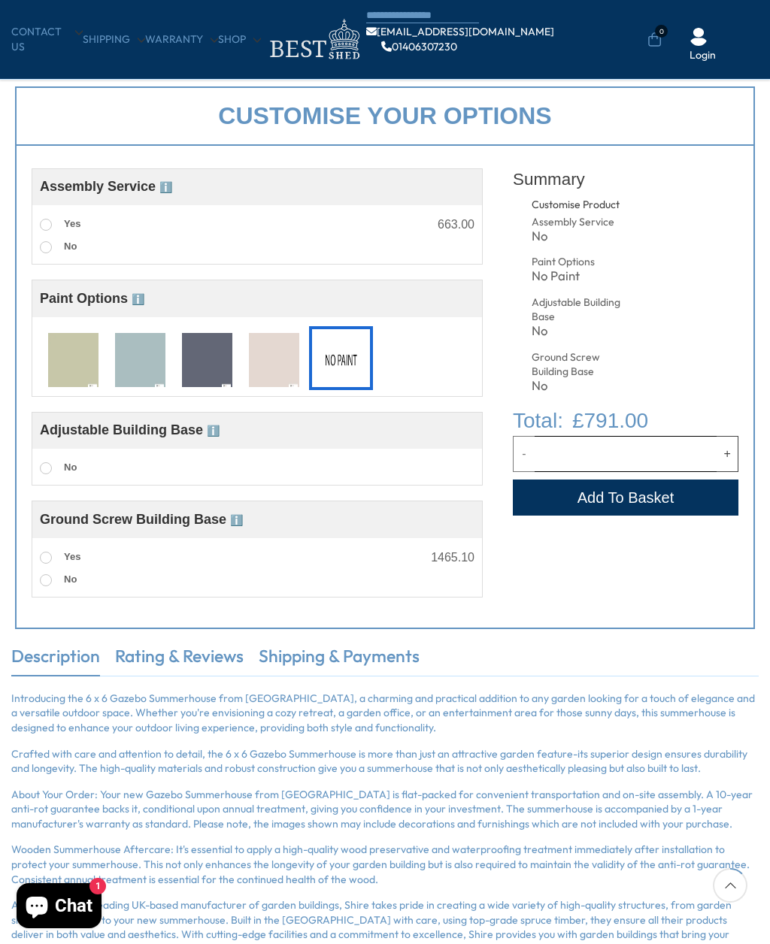
scroll to position [468, 0]
click at [78, 361] on img at bounding box center [73, 360] width 50 height 56
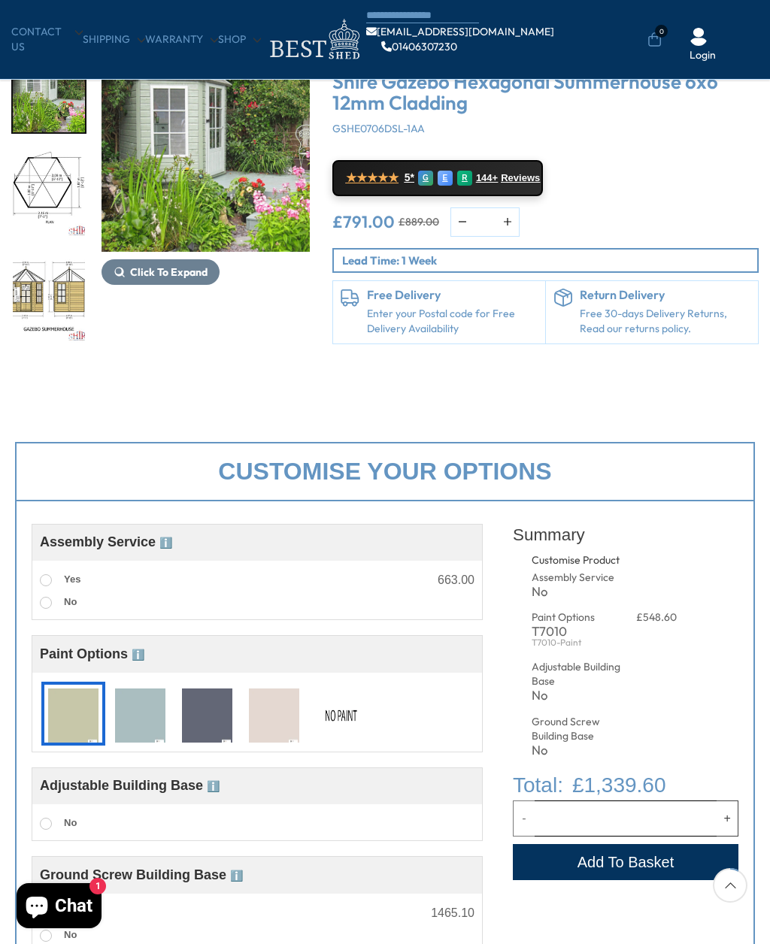
scroll to position [0, 0]
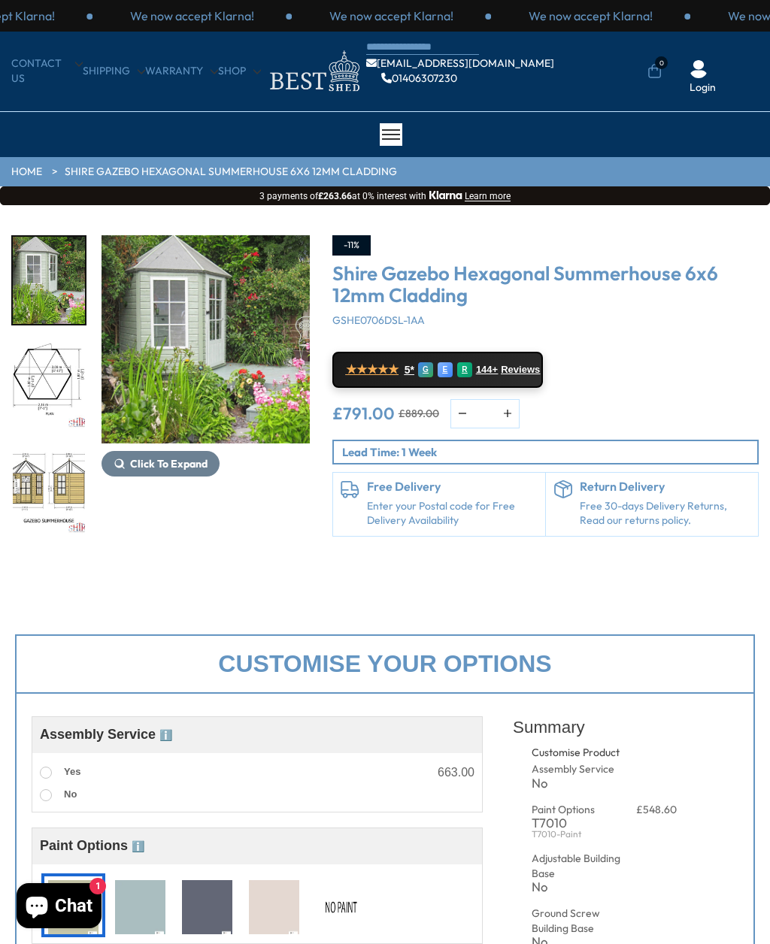
click at [53, 447] on img "8 / 15" at bounding box center [49, 490] width 72 height 87
